Goal: Transaction & Acquisition: Purchase product/service

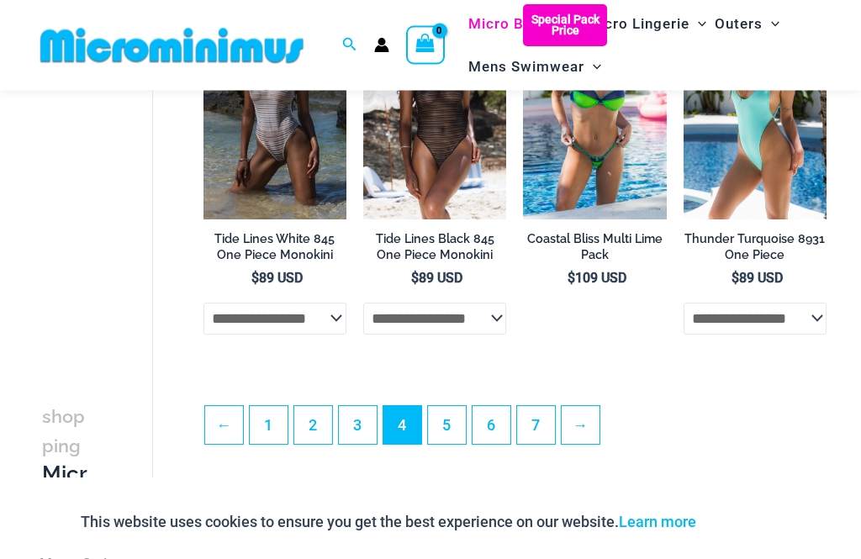
scroll to position [2937, 0]
click at [447, 440] on link "5" at bounding box center [447, 425] width 38 height 38
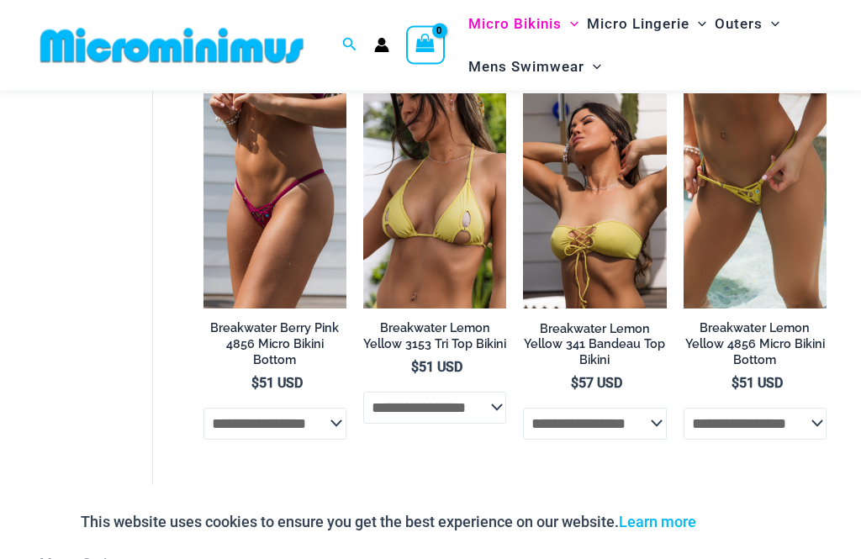
scroll to position [2857, 0]
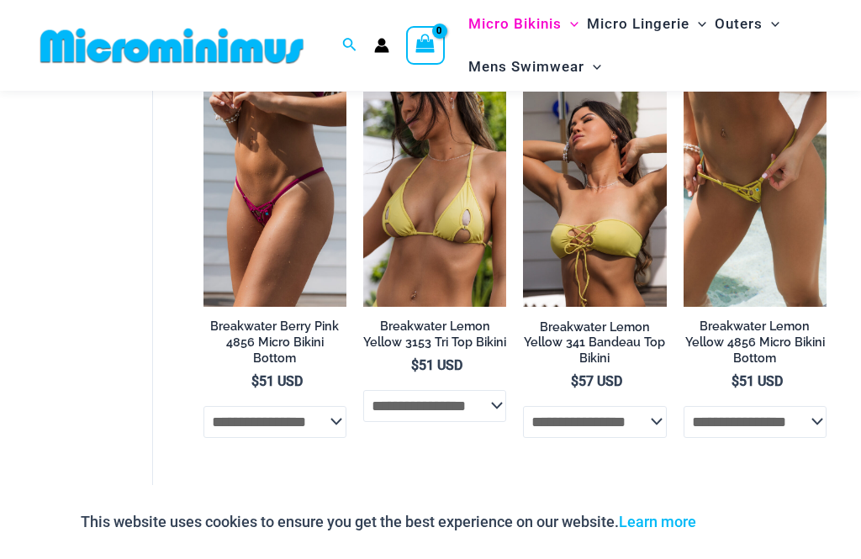
click at [496, 521] on link "6" at bounding box center [492, 529] width 38 height 38
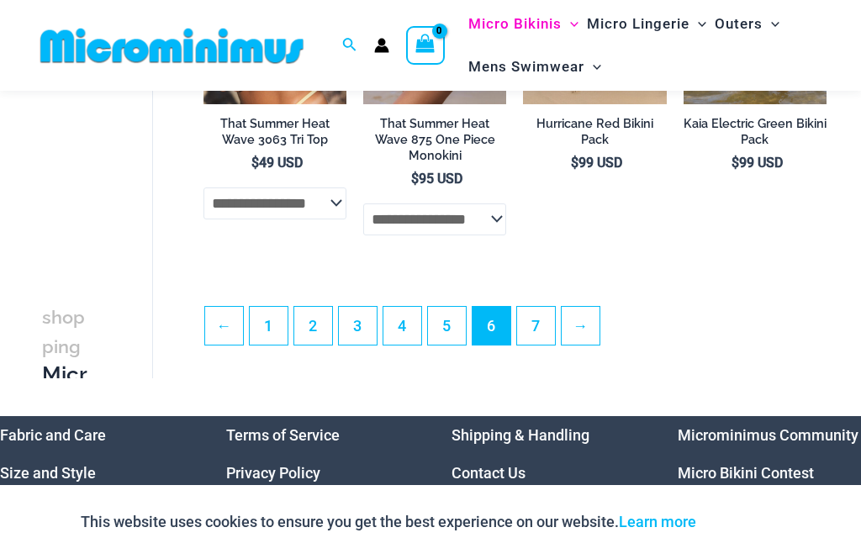
scroll to position [3171, 0]
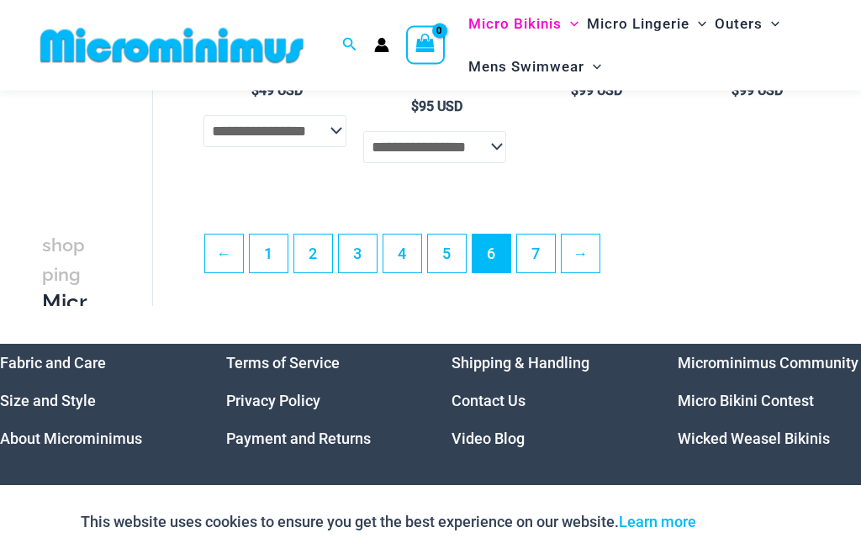
click at [542, 246] on link "7" at bounding box center [536, 254] width 38 height 38
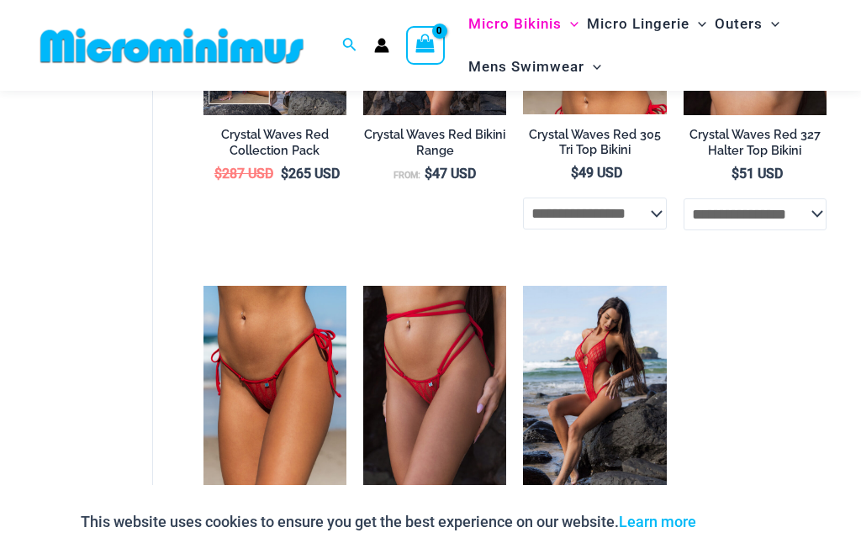
scroll to position [325, 0]
